Goal: Task Accomplishment & Management: Manage account settings

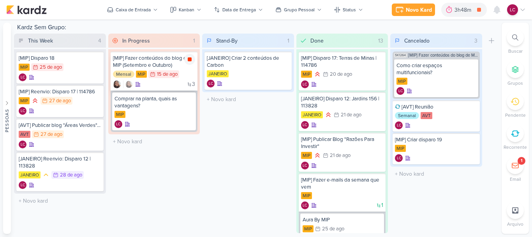
click at [189, 58] on icon at bounding box center [190, 59] width 4 height 4
click at [467, 11] on div "3h48m" at bounding box center [475, 10] width 19 height 8
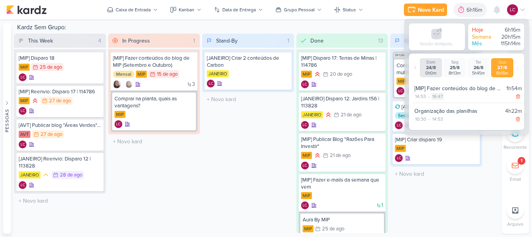
click at [435, 95] on div "16:47" at bounding box center [438, 96] width 12 height 7
select select "16"
select select "47"
click at [435, 107] on select "00 01 02 03 04 05 06 07 08 09 10 11 12 13 14 15 16 17 18 19 20 21 22 23" at bounding box center [436, 105] width 11 height 9
select select "15"
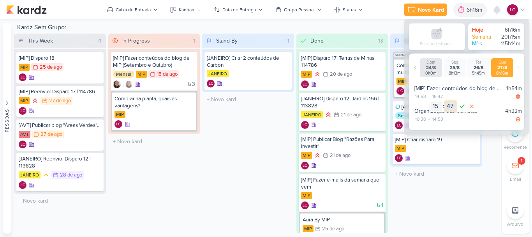
click at [450, 106] on select "00 01 02 03 04 05 06 07 08 09 10 11 12 13 14 15 16 17 18 19 20 21 22 23 24 25 2…" at bounding box center [450, 105] width 11 height 9
select select "28"
click at [463, 108] on icon at bounding box center [462, 105] width 9 height 9
click at [254, 148] on div "Stand-By 1 Mover Para Esquerda Mover Para Direita Deletar [JANEIRO] Criar 2 con…" at bounding box center [248, 133] width 92 height 199
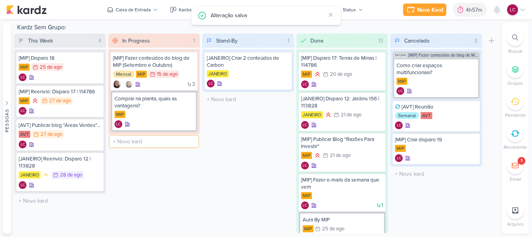
click at [143, 139] on input "text" at bounding box center [154, 141] width 89 height 11
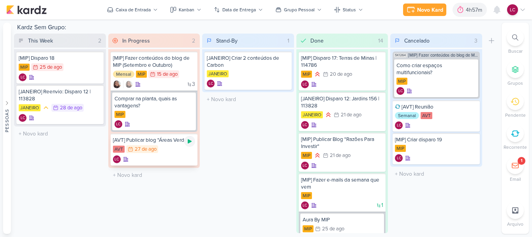
click at [188, 143] on icon at bounding box center [190, 141] width 4 height 4
click at [500, 8] on icon at bounding box center [497, 9] width 6 height 7
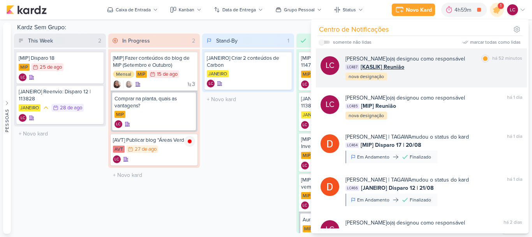
click at [392, 71] on div "Laís Costa o(a) designou como responsável marcar como lida há 52 minutos LC487 …" at bounding box center [434, 68] width 177 height 26
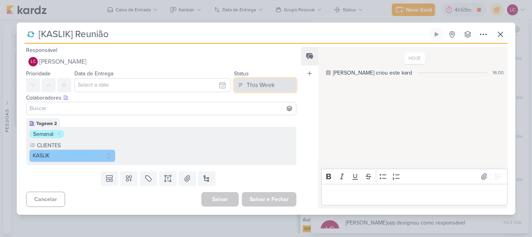
click at [273, 84] on button "This Week" at bounding box center [265, 85] width 62 height 14
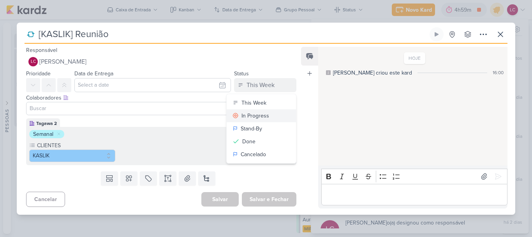
click at [245, 114] on div "In Progress" at bounding box center [256, 115] width 28 height 8
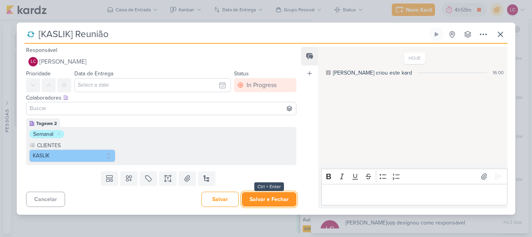
click at [275, 200] on button "Salvar e Fechar" at bounding box center [269, 199] width 55 height 14
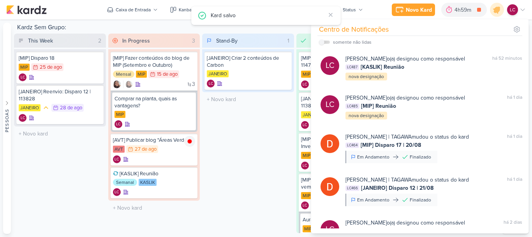
click at [256, 161] on div "Stand-By 1 Mover Para Esquerda Mover Para Direita Deletar [JANEIRO] Criar 2 con…" at bounding box center [248, 133] width 92 height 199
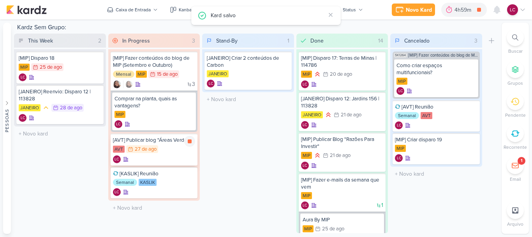
click at [190, 143] on icon at bounding box center [190, 141] width 6 height 6
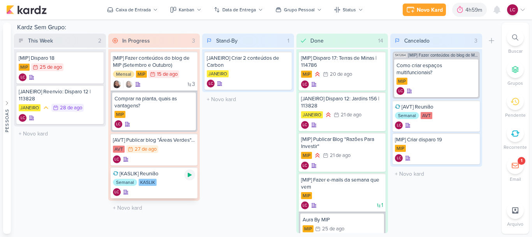
click at [186, 174] on div at bounding box center [189, 174] width 11 height 11
click at [468, 7] on div "4h59m" at bounding box center [464, 10] width 19 height 8
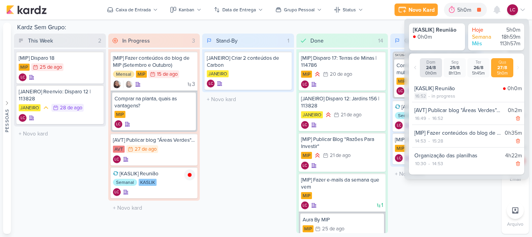
click at [421, 96] on div "16:52" at bounding box center [421, 95] width 12 height 7
select select "16"
click at [434, 103] on select "00 01 02 03 04 05 06 07 08 09 10 11 12 13 14 15 16 17 18 19 20 21 22 23 24 25 2…" at bounding box center [434, 105] width 11 height 9
select select "35"
click at [446, 108] on icon at bounding box center [445, 105] width 9 height 9
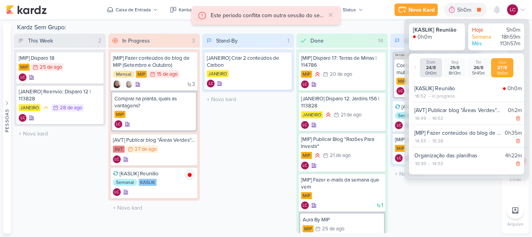
click at [242, 123] on div "Stand-By 1 Mover Para Esquerda Mover Para Direita Deletar [JANEIRO] Criar 2 con…" at bounding box center [248, 133] width 92 height 199
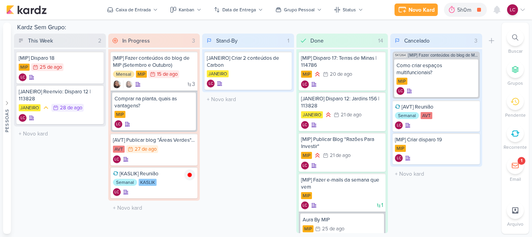
click at [524, 4] on div "LC" at bounding box center [516, 9] width 19 height 11
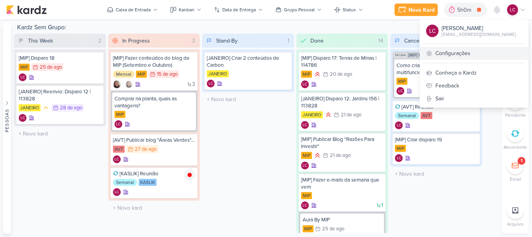
click at [470, 55] on link "Configurações" at bounding box center [474, 53] width 109 height 13
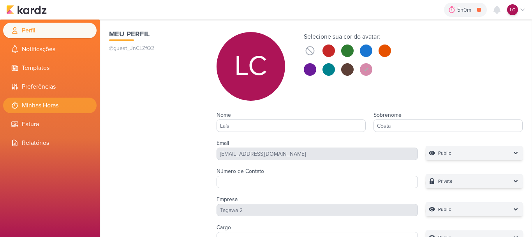
click at [74, 105] on li "Minhas Horas" at bounding box center [50, 105] width 94 height 16
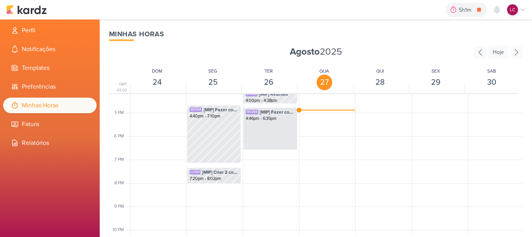
scroll to position [340, 0]
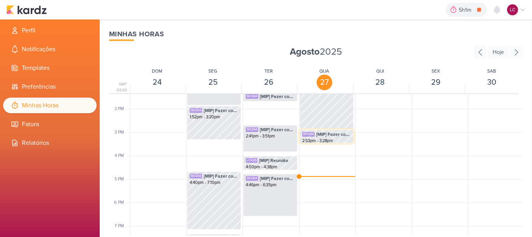
scroll to position [340, 0]
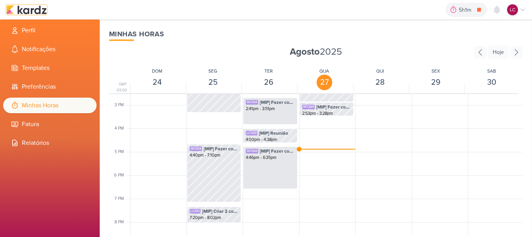
click at [35, 10] on img at bounding box center [26, 9] width 41 height 9
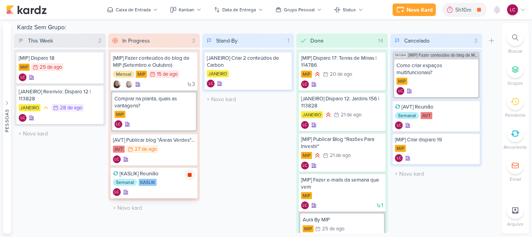
click at [187, 177] on icon at bounding box center [190, 174] width 6 height 6
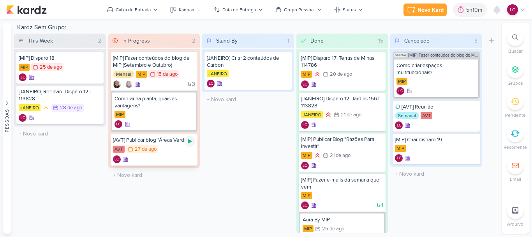
click at [194, 143] on div at bounding box center [189, 141] width 11 height 11
click at [191, 141] on icon at bounding box center [190, 141] width 4 height 4
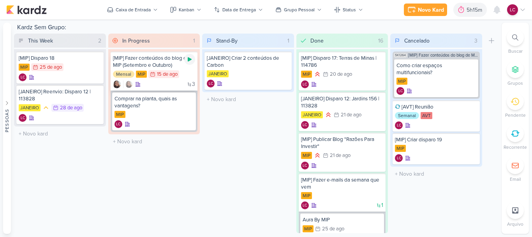
click at [187, 59] on icon at bounding box center [190, 59] width 6 height 6
click at [520, 8] on icon at bounding box center [523, 10] width 6 height 6
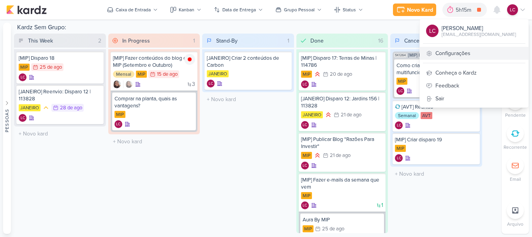
click at [474, 54] on link "Configurações" at bounding box center [474, 53] width 109 height 13
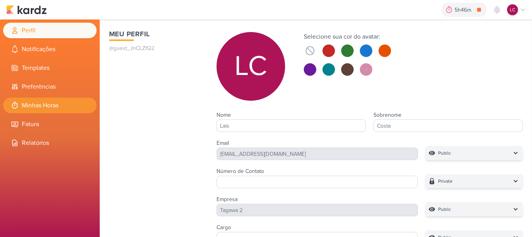
click at [50, 102] on li "Minhas Horas" at bounding box center [50, 105] width 94 height 16
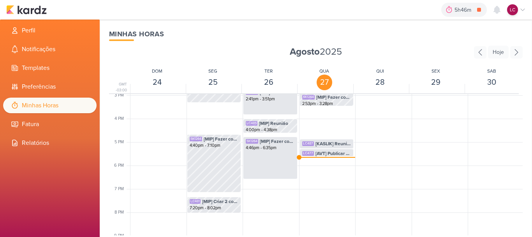
scroll to position [342, 0]
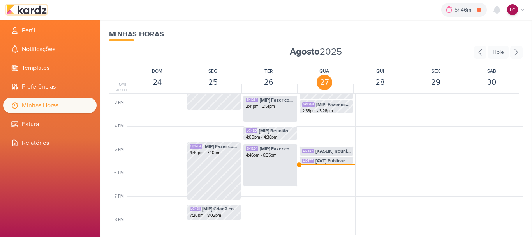
click at [38, 8] on img at bounding box center [26, 9] width 41 height 9
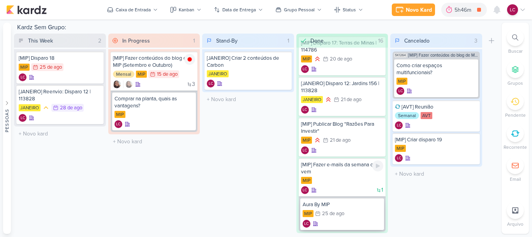
scroll to position [39, 0]
